Goal: Task Accomplishment & Management: Manage account settings

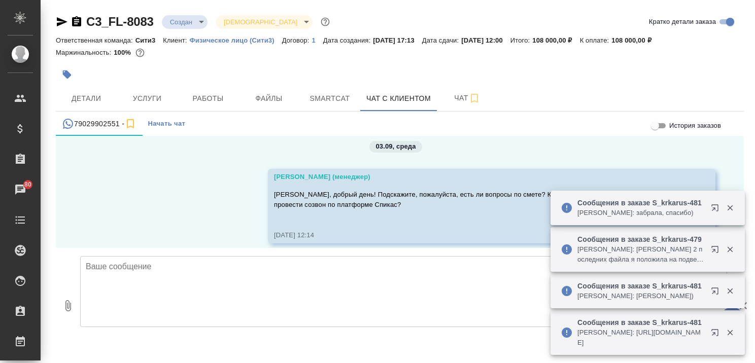
scroll to position [6, 0]
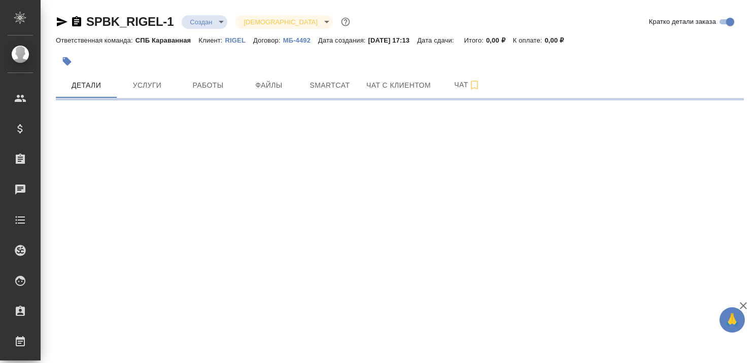
select select "RU"
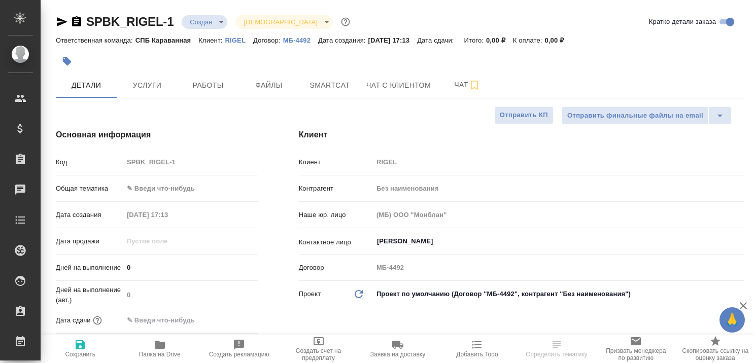
type textarea "x"
type input "[PERSON_NAME]"
type textarea "x"
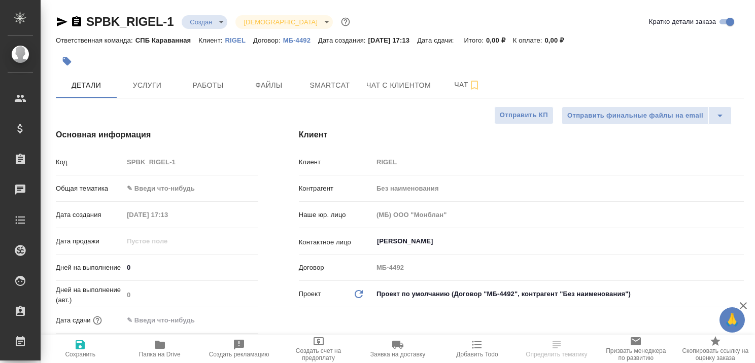
type textarea "x"
